Goal: Check status: Check status

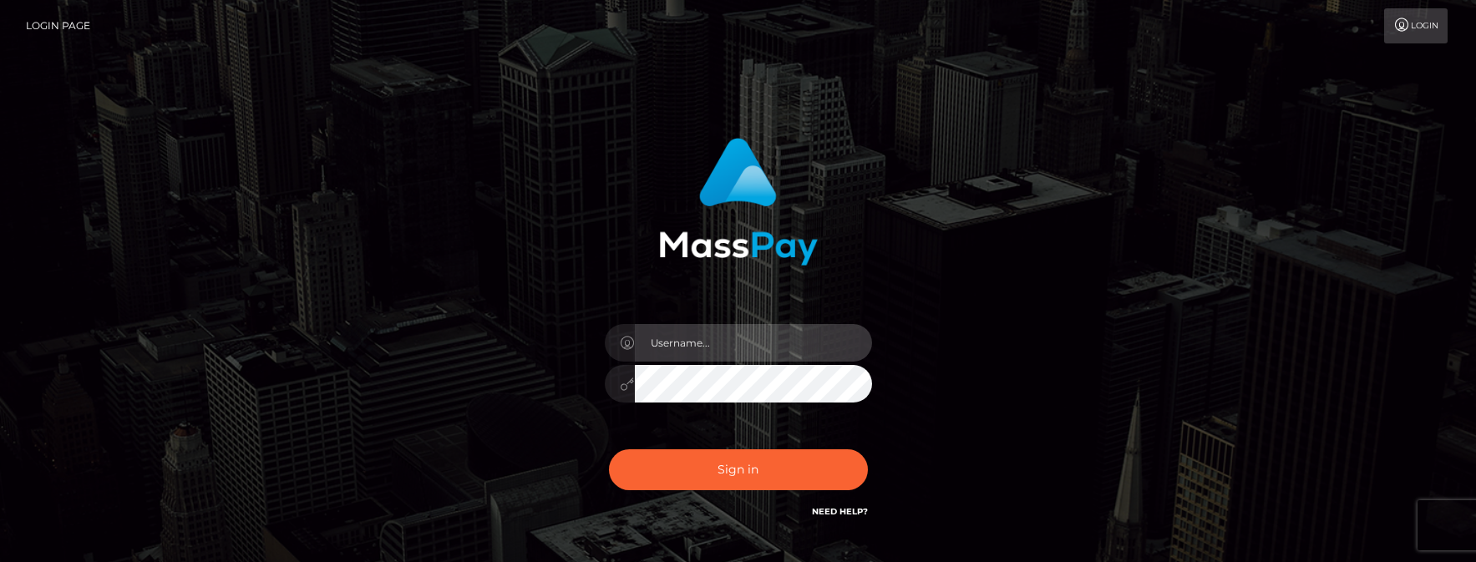
type input "matias.tilia"
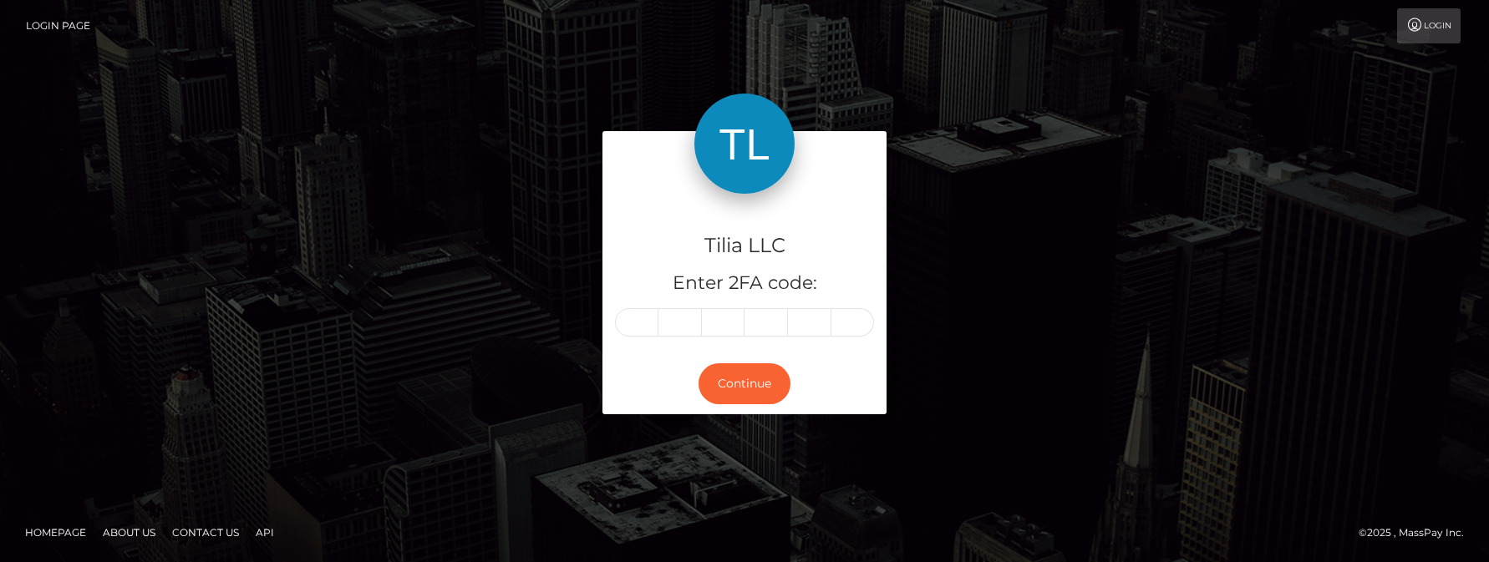
click at [631, 321] on input "text" at bounding box center [636, 322] width 43 height 28
type input "8"
type input "3"
type input "6"
type input "3"
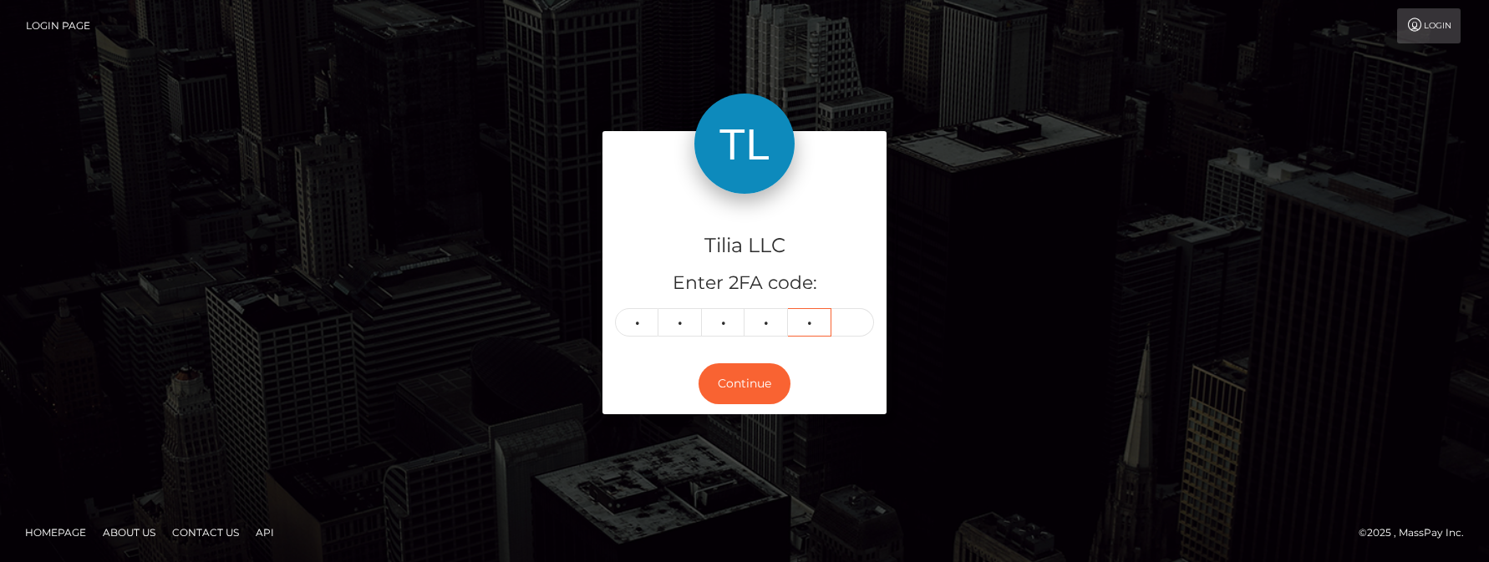
type input "1"
type input "2"
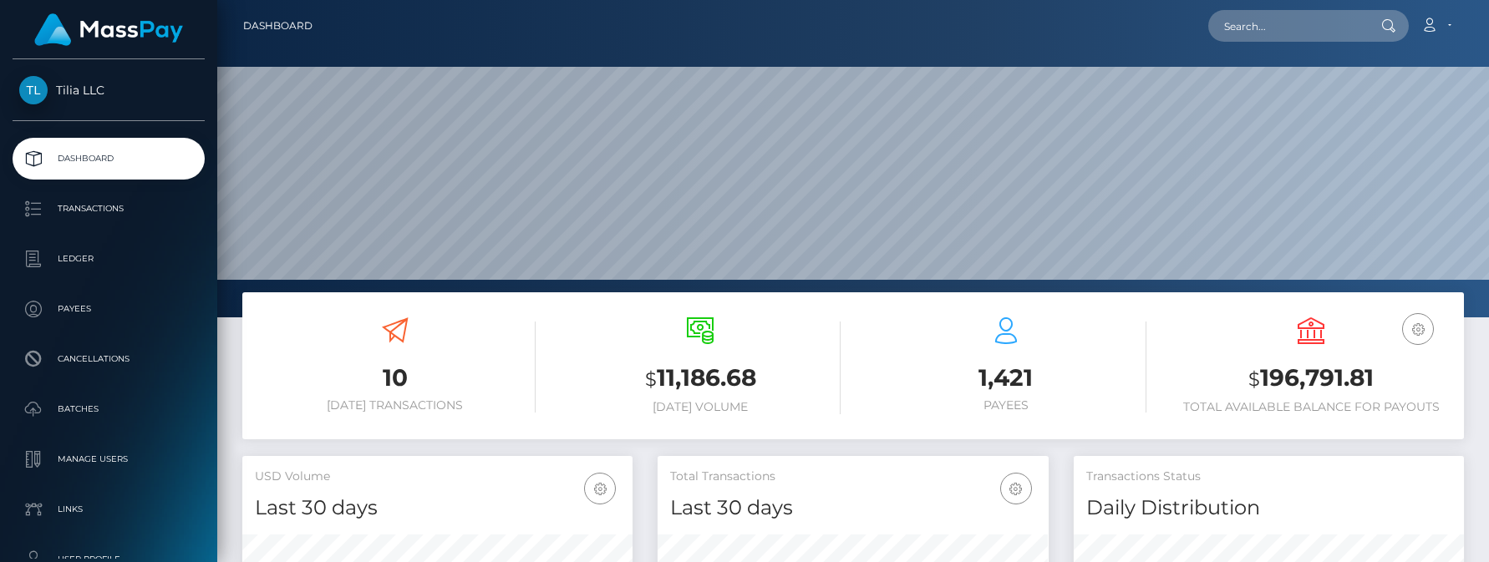
scroll to position [297, 391]
click at [1254, 26] on input "text" at bounding box center [1286, 26] width 157 height 32
paste input "7f83056a-551e-481c-93dd-87d32463139d"
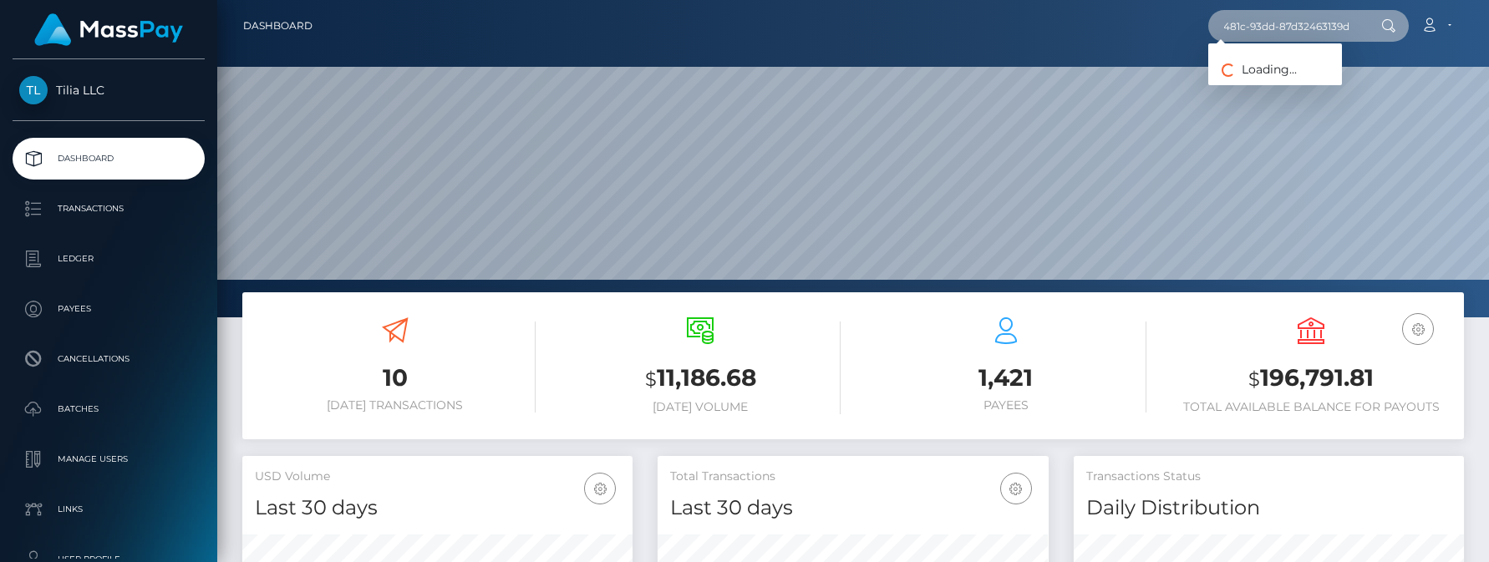
type input "7f83056a-551e-481c-93dd-87d32463139d"
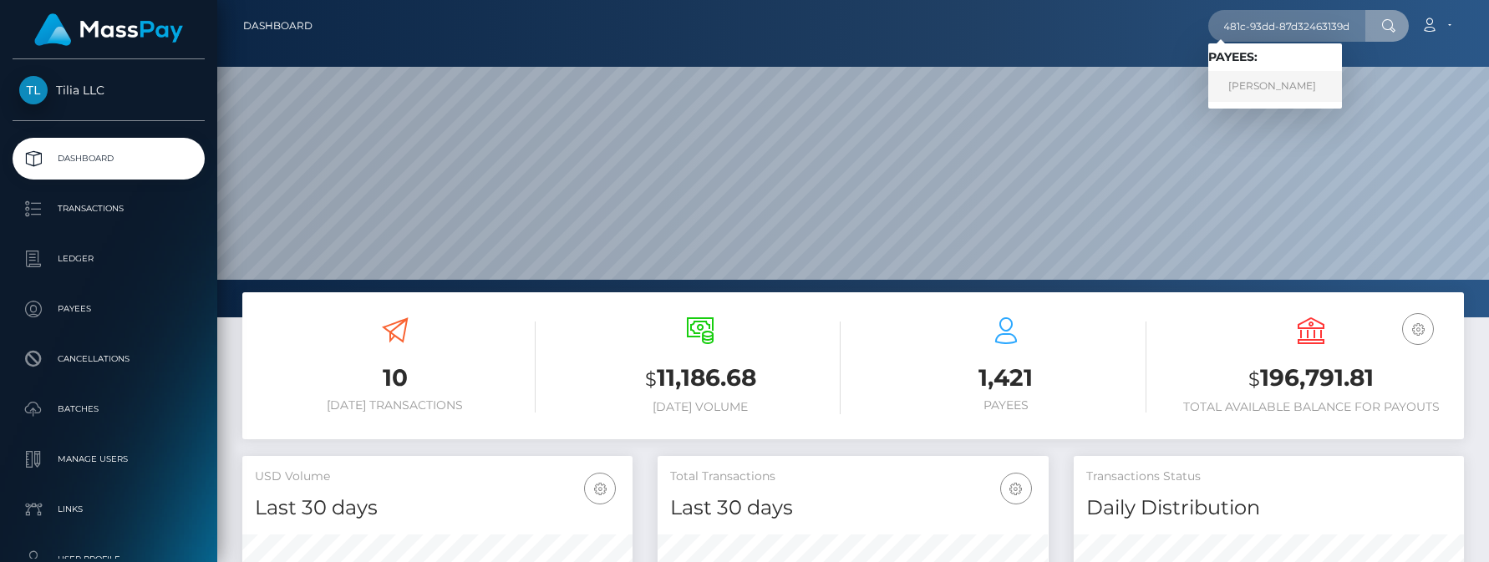
scroll to position [0, 0]
click at [1267, 79] on link "[PERSON_NAME]" at bounding box center [1275, 86] width 134 height 31
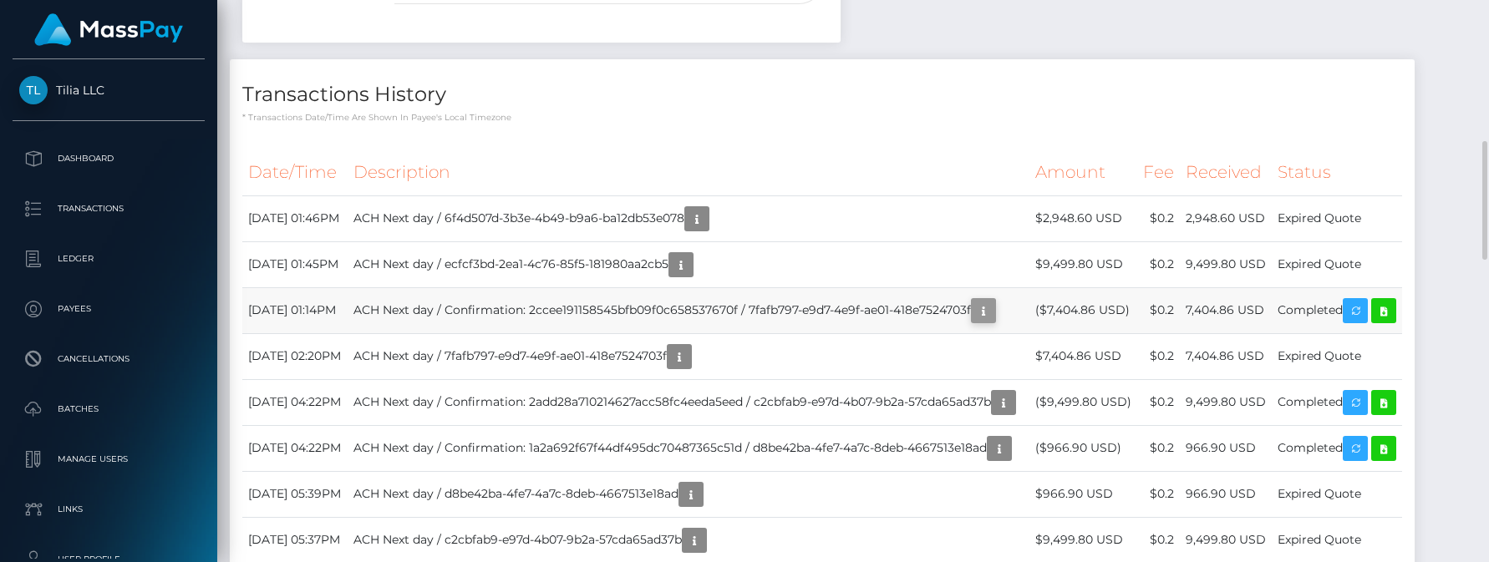
scroll to position [201, 391]
click at [993, 322] on icon "button" at bounding box center [983, 311] width 20 height 21
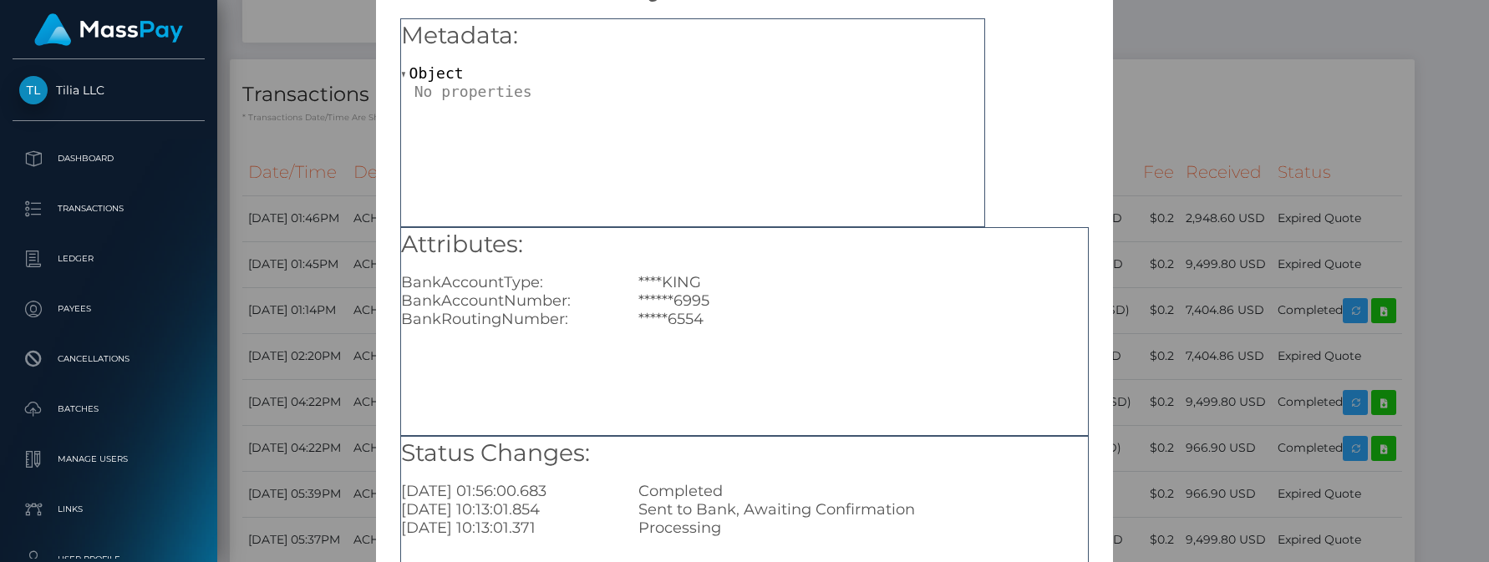
scroll to position [0, 0]
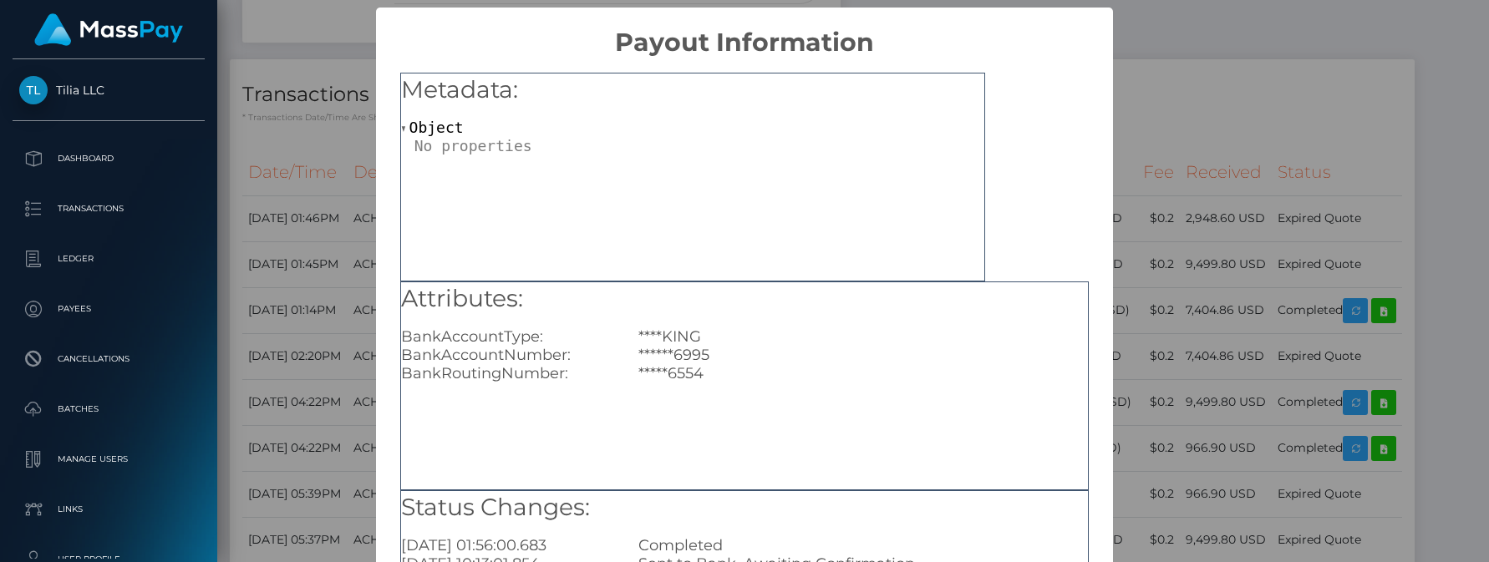
click at [1224, 118] on div "× Payout Information Metadata: Object Attributes: BankAccountType: ****KING Ban…" at bounding box center [744, 281] width 1489 height 562
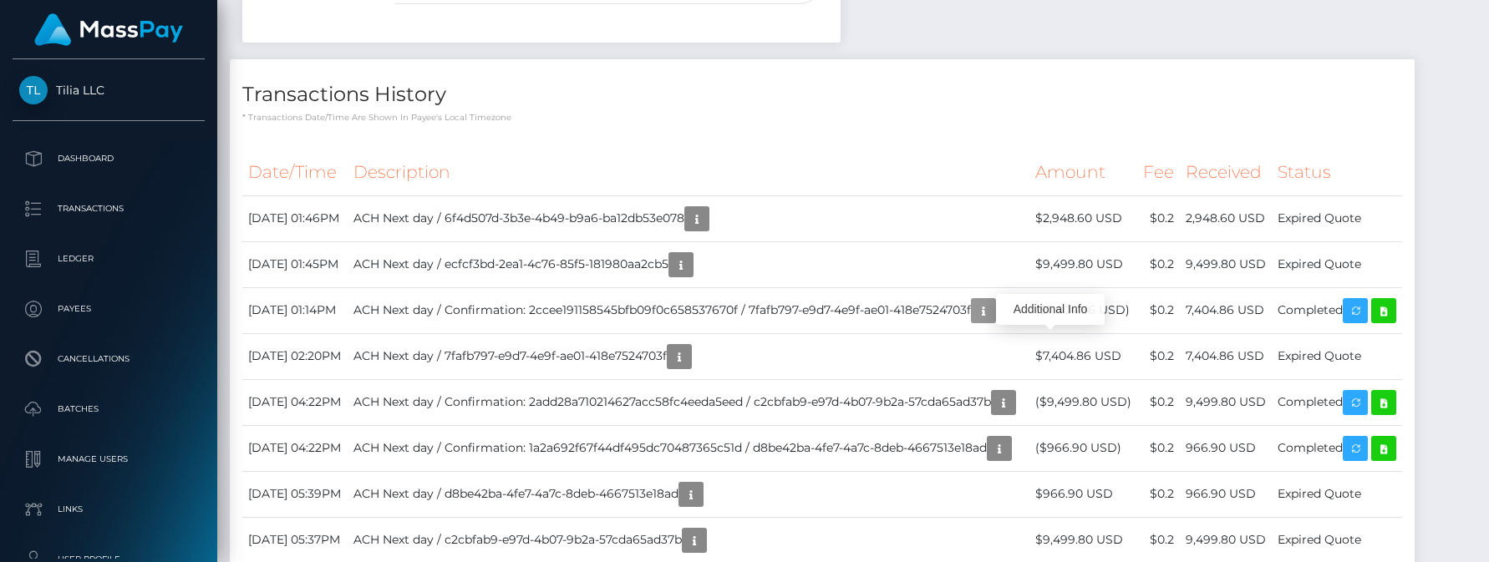
scroll to position [201, 391]
click at [993, 322] on icon "button" at bounding box center [983, 311] width 20 height 21
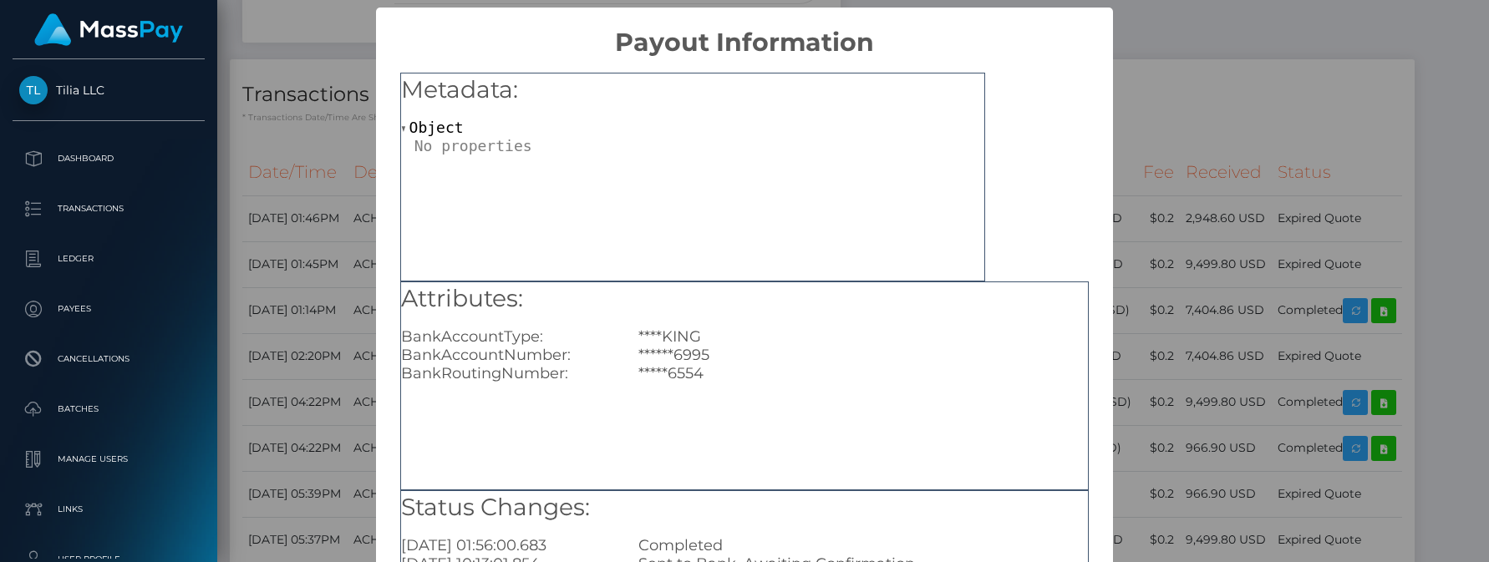
click at [1198, 92] on div "× Payout Information Metadata: Object Attributes: BankAccountType: ****KING Ban…" at bounding box center [744, 281] width 1489 height 562
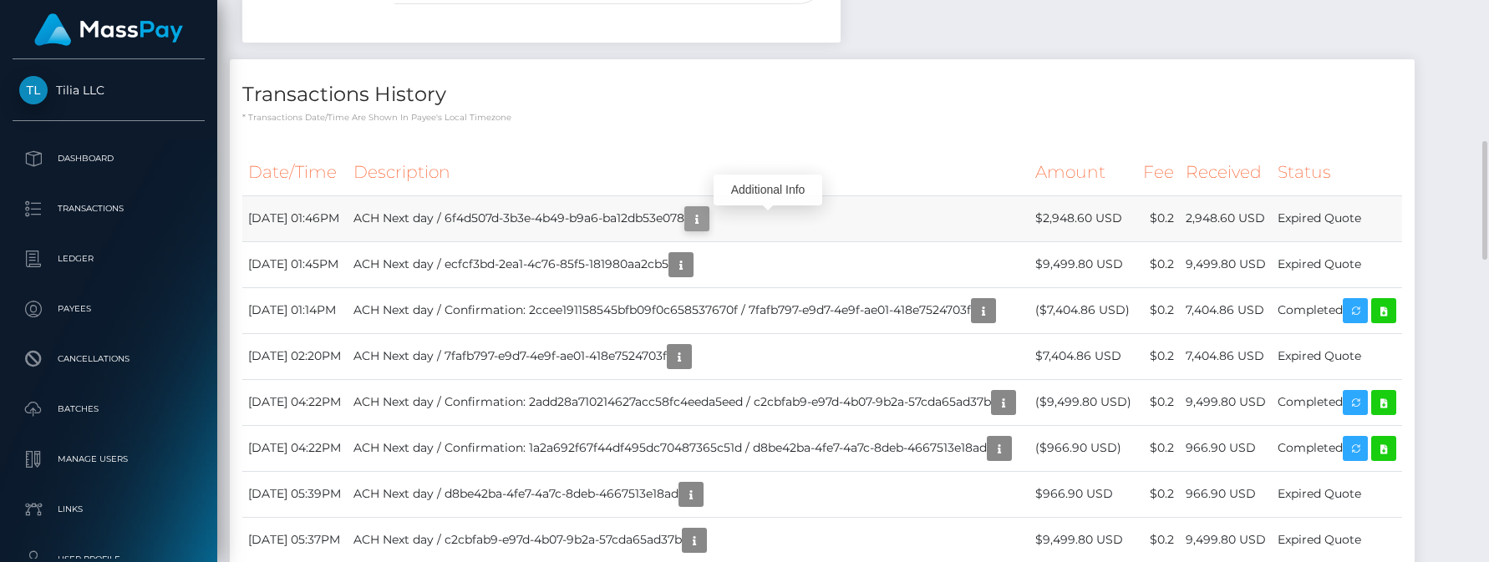
click at [707, 221] on icon "button" at bounding box center [697, 219] width 20 height 21
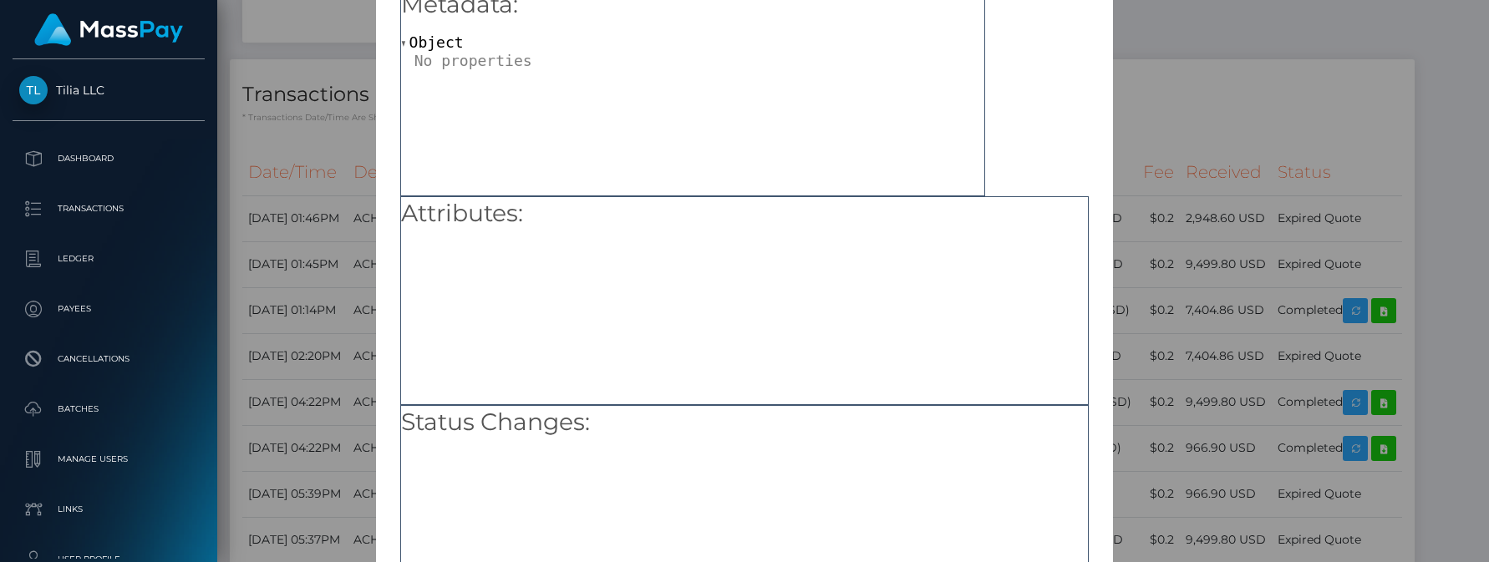
scroll to position [0, 0]
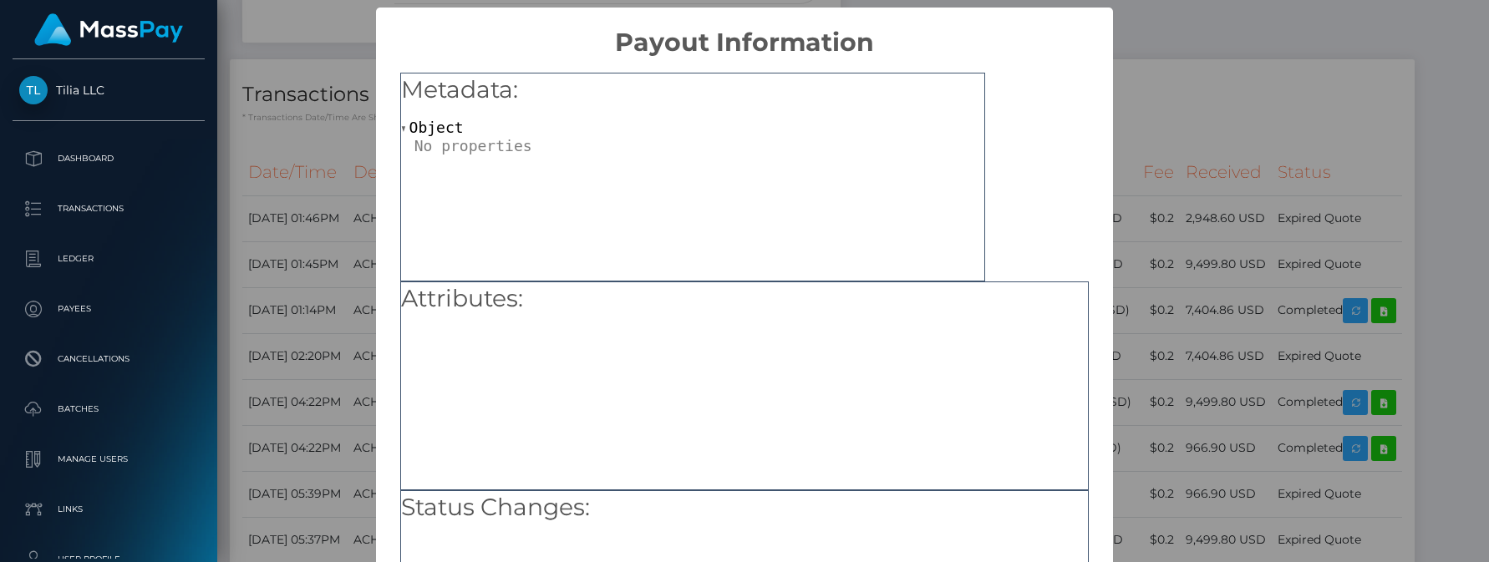
click at [1230, 174] on div "× Payout Information Metadata: Object Attributes: Status Changes: OK No Cancel" at bounding box center [744, 281] width 1489 height 562
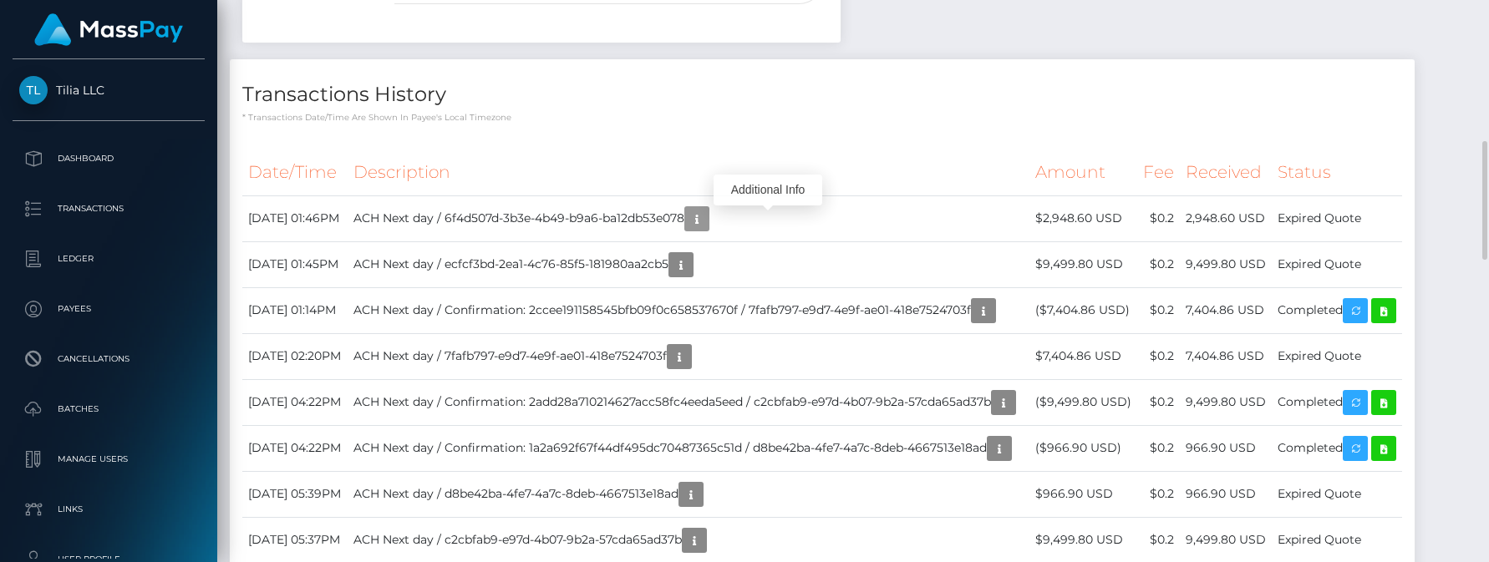
scroll to position [251, 0]
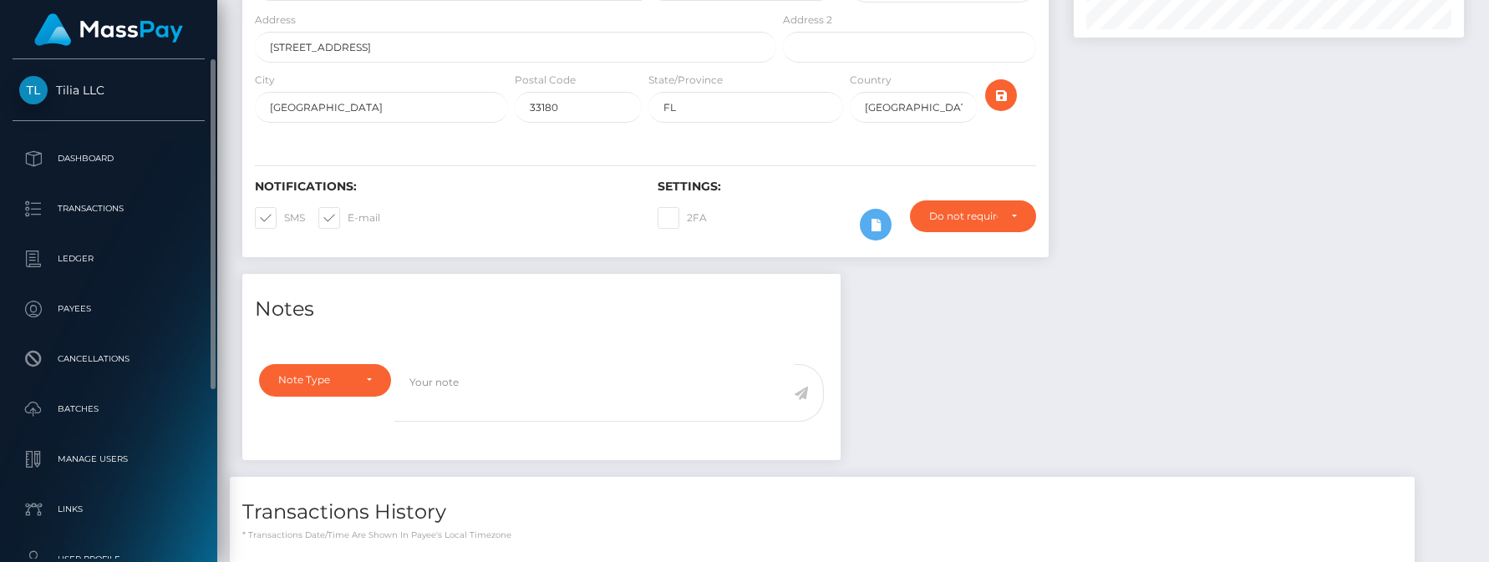
click at [83, 87] on span "Tilia LLC" at bounding box center [109, 90] width 192 height 15
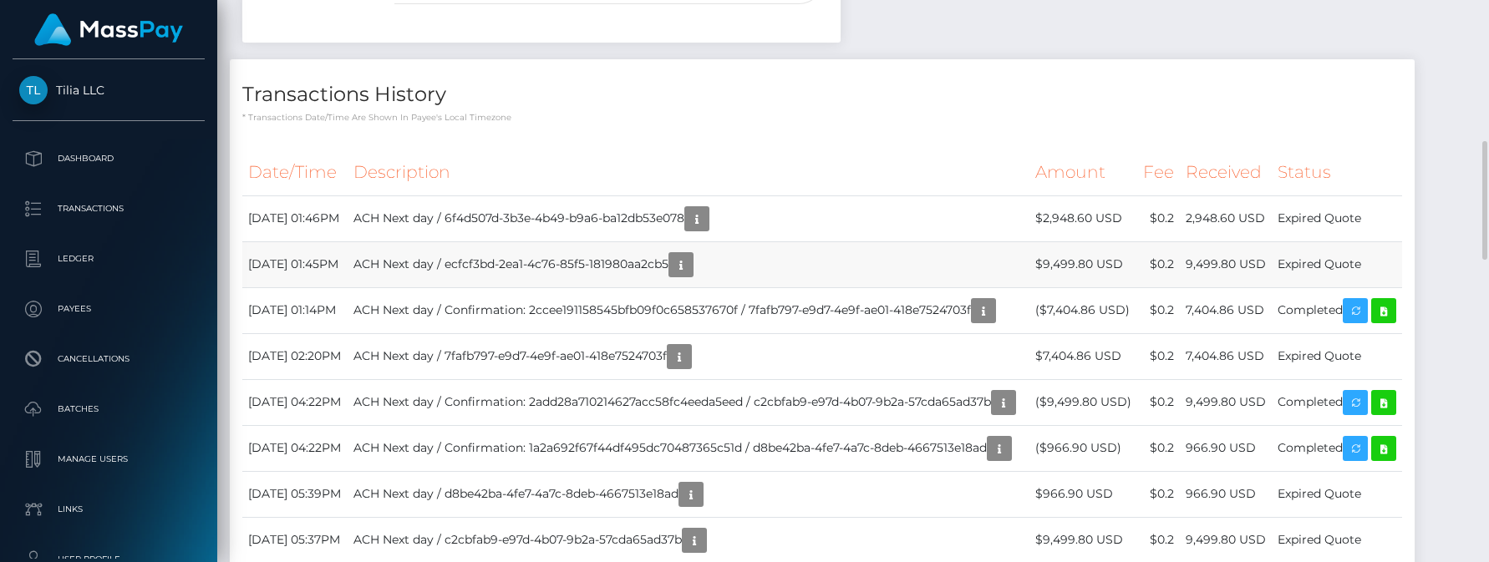
scroll to position [752, 0]
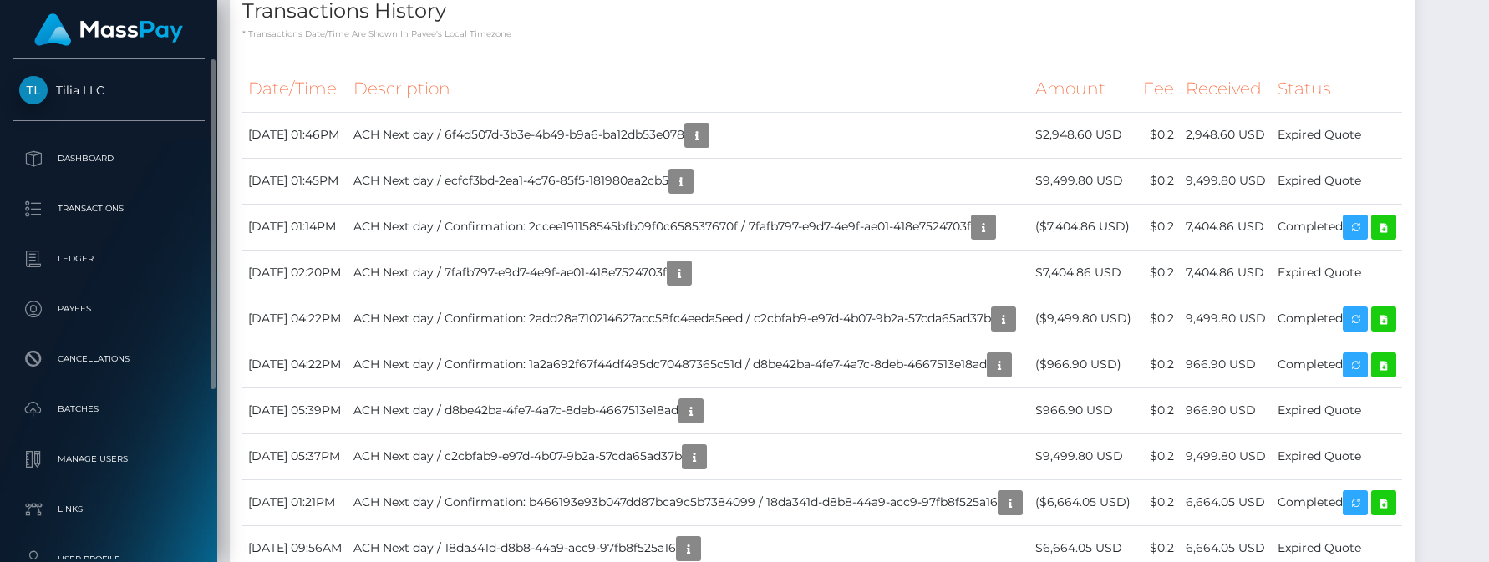
click at [88, 89] on span "Tilia LLC" at bounding box center [109, 90] width 192 height 15
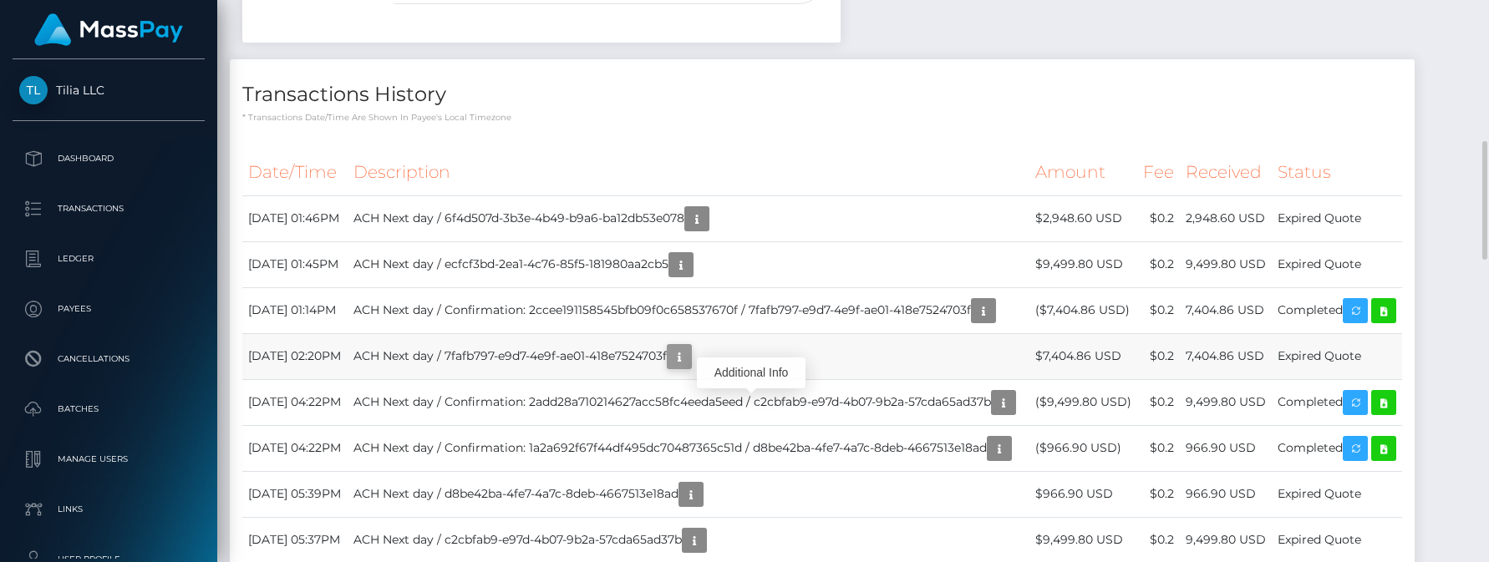
scroll to position [201, 391]
click at [689, 368] on icon "button" at bounding box center [679, 357] width 20 height 21
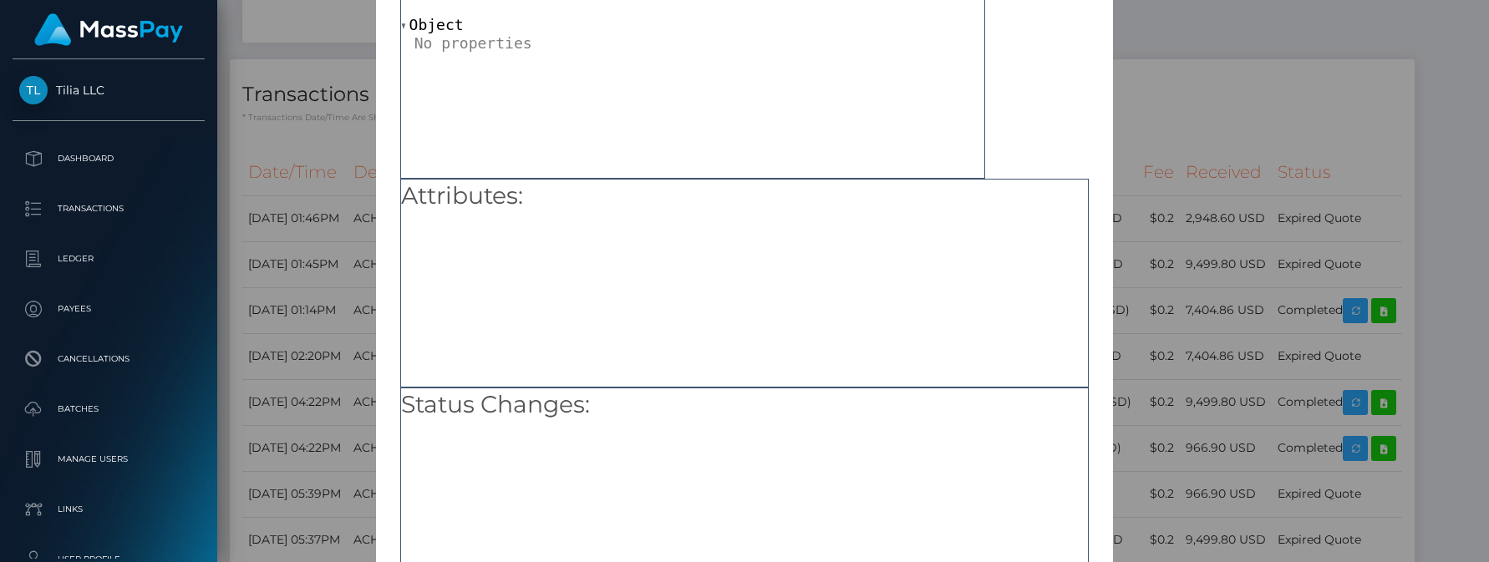
scroll to position [0, 0]
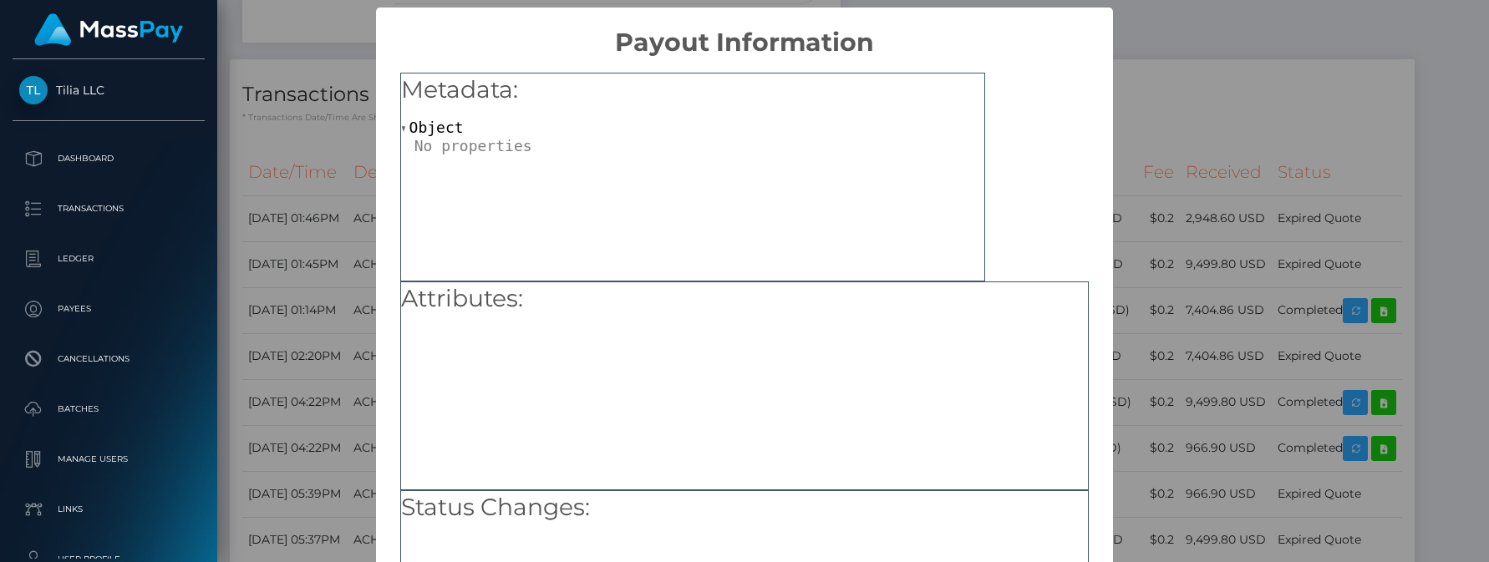
drag, startPoint x: 1169, startPoint y: 216, endPoint x: 1094, endPoint y: 268, distance: 91.8
click at [1168, 216] on div "× Payout Information Metadata: Object Attributes: Status Changes: OK No Cancel" at bounding box center [744, 281] width 1489 height 562
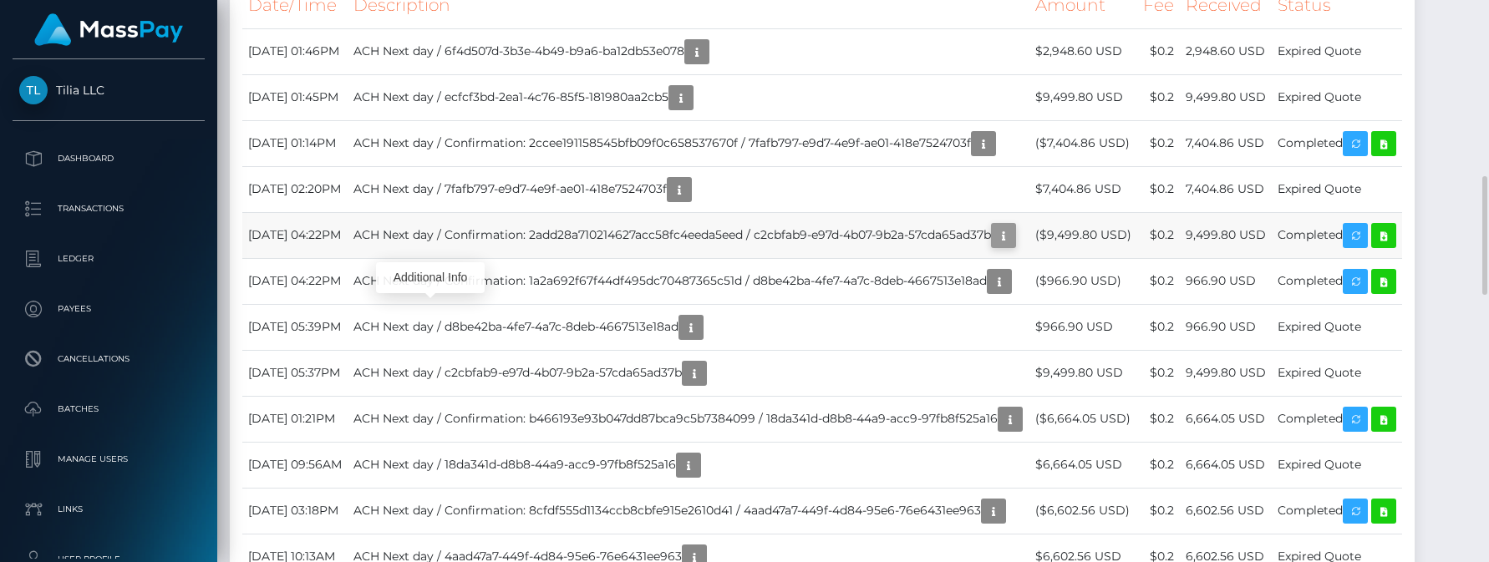
click at [993, 246] on icon "button" at bounding box center [1003, 236] width 20 height 21
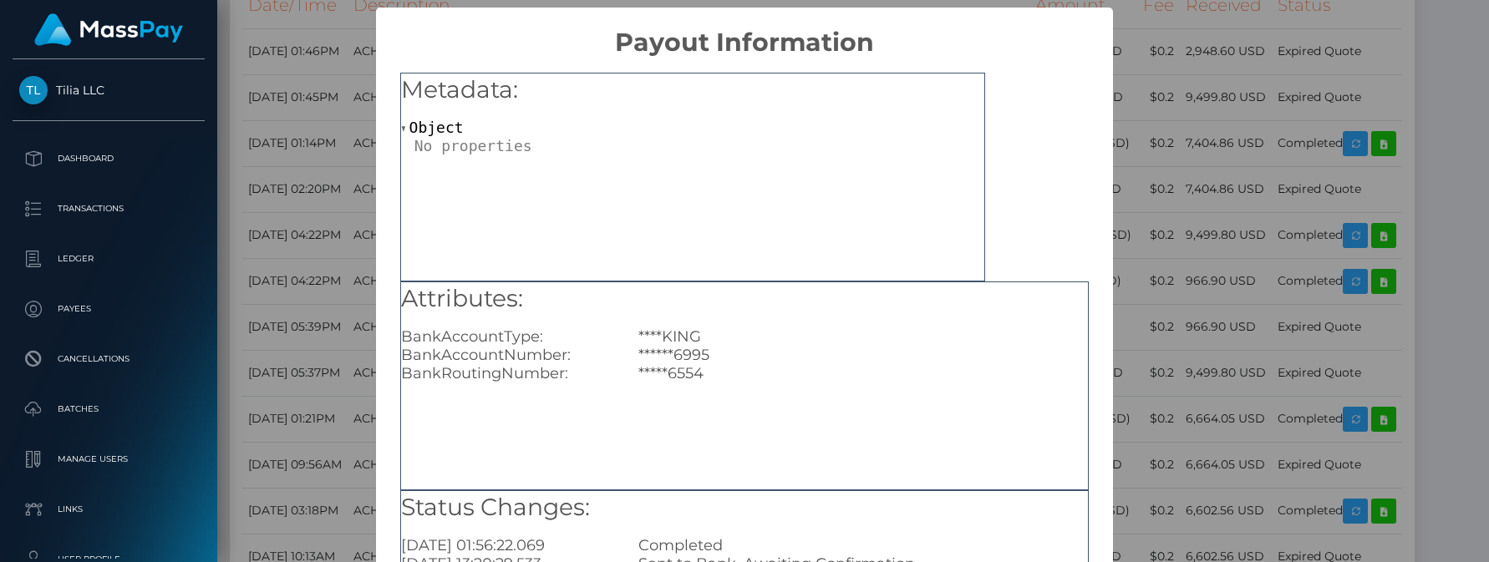
click at [1259, 163] on div "× Payout Information Metadata: Object Attributes: BankAccountType: ****KING Ban…" at bounding box center [744, 281] width 1489 height 562
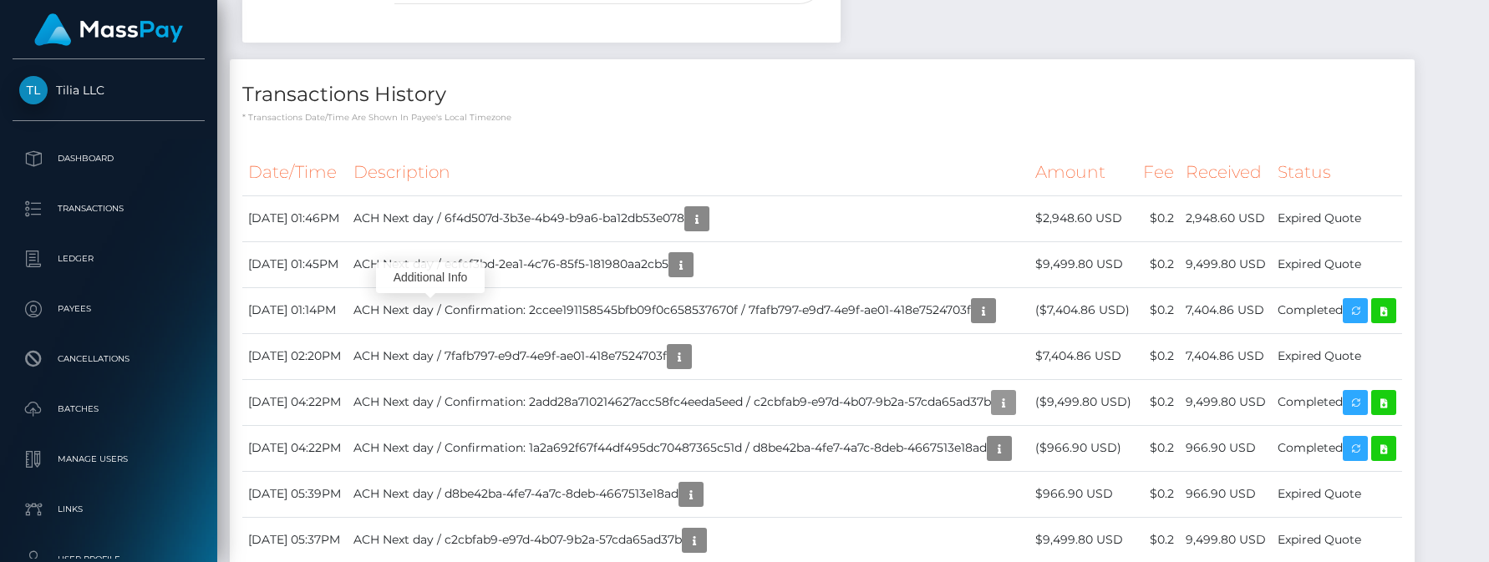
scroll to position [251, 0]
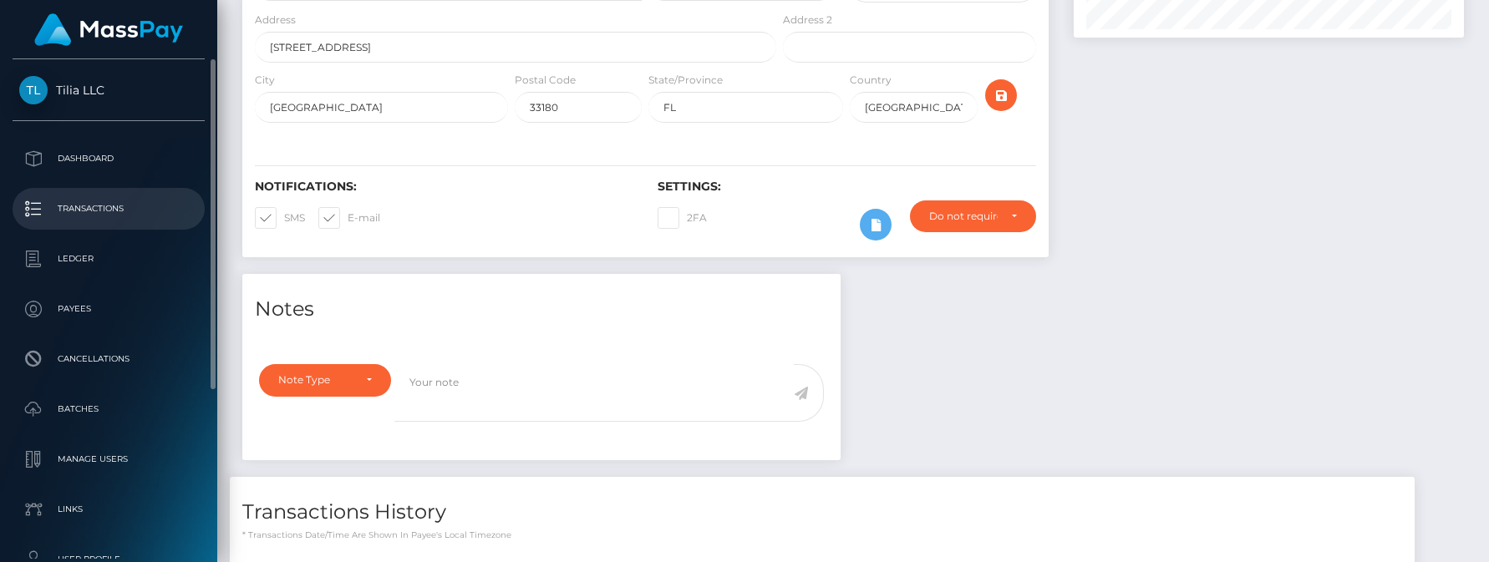
click at [94, 210] on p "Transactions" at bounding box center [108, 208] width 179 height 25
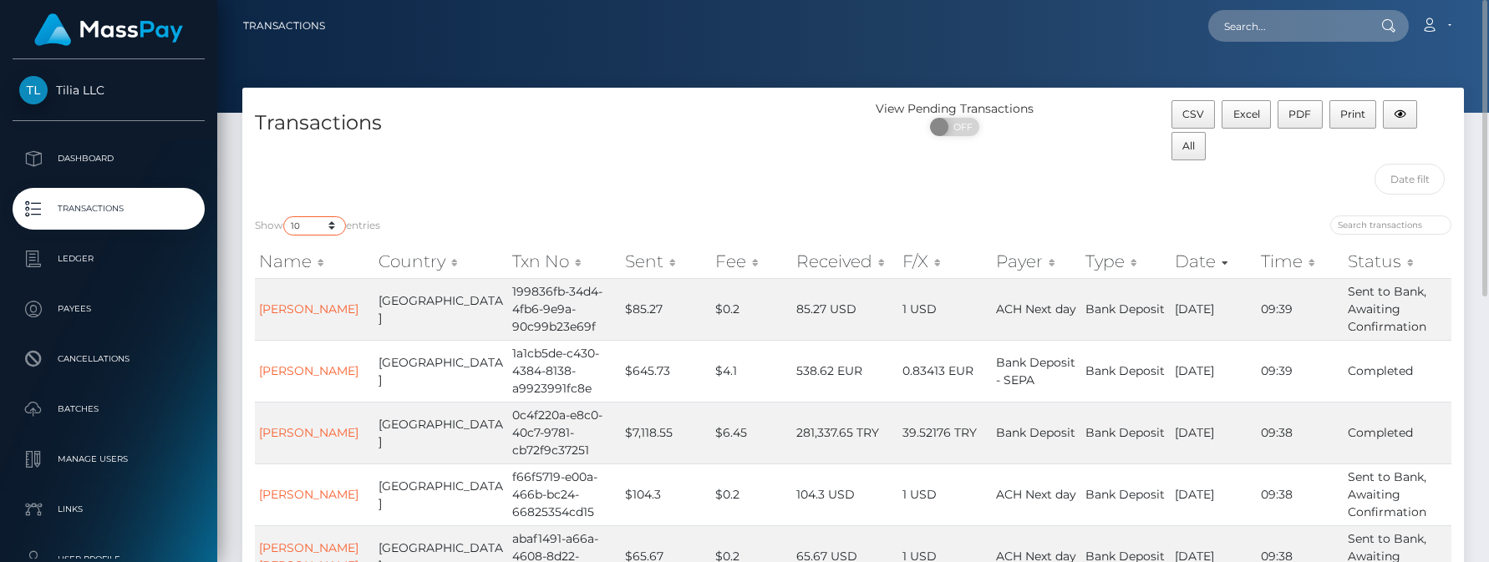
click at [305, 227] on select "10 25 50 100 250 500 1,000 3,500" at bounding box center [314, 225] width 63 height 19
select select "1000"
click at [285, 216] on select "10 25 50 100 250 500 1,000 3,500" at bounding box center [314, 225] width 63 height 19
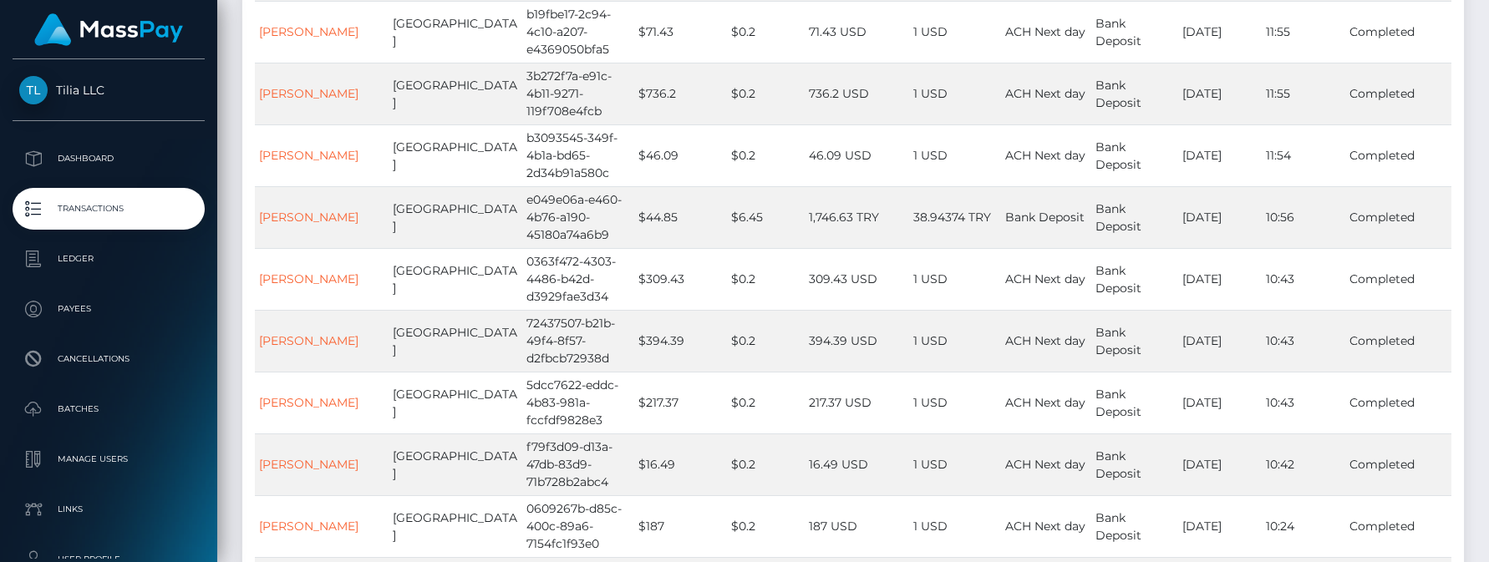
scroll to position [56411, 0]
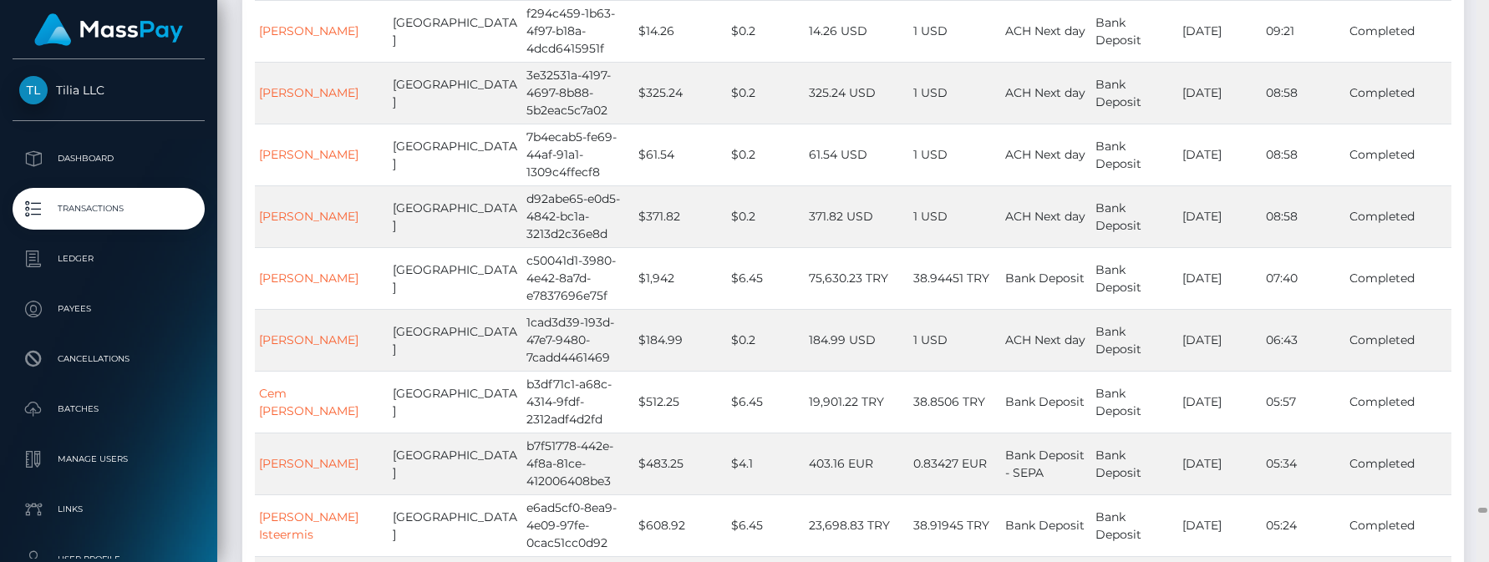
drag, startPoint x: 1486, startPoint y: 8, endPoint x: 1475, endPoint y: 510, distance: 501.5
click at [1475, 510] on div "Transactions Loading... Loading..." at bounding box center [853, 281] width 1272 height 562
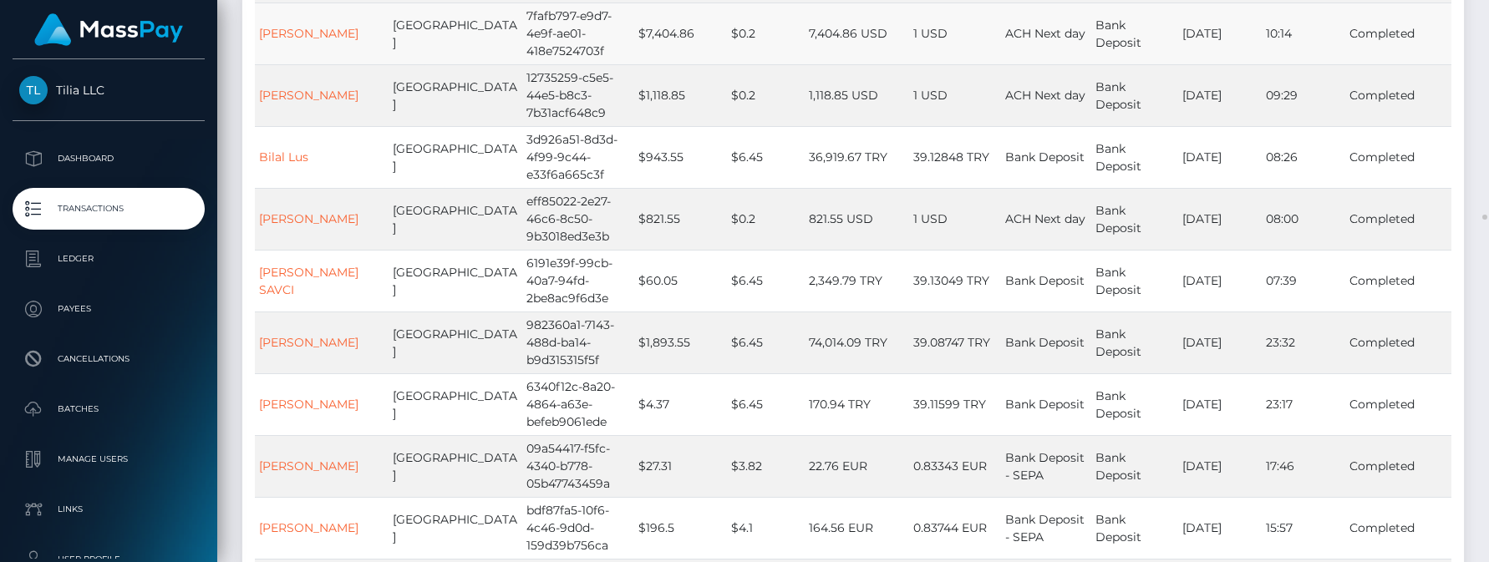
scroll to position [33016, 0]
